Goal: Navigation & Orientation: Find specific page/section

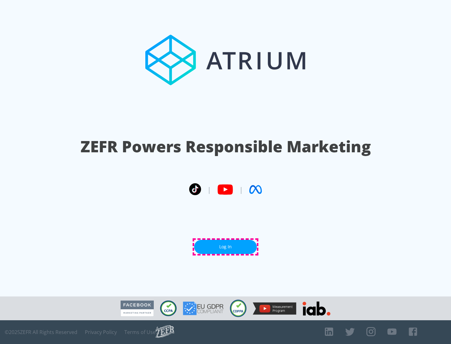
click at [225, 247] on link "Log In" at bounding box center [225, 247] width 63 height 14
